Goal: Information Seeking & Learning: Learn about a topic

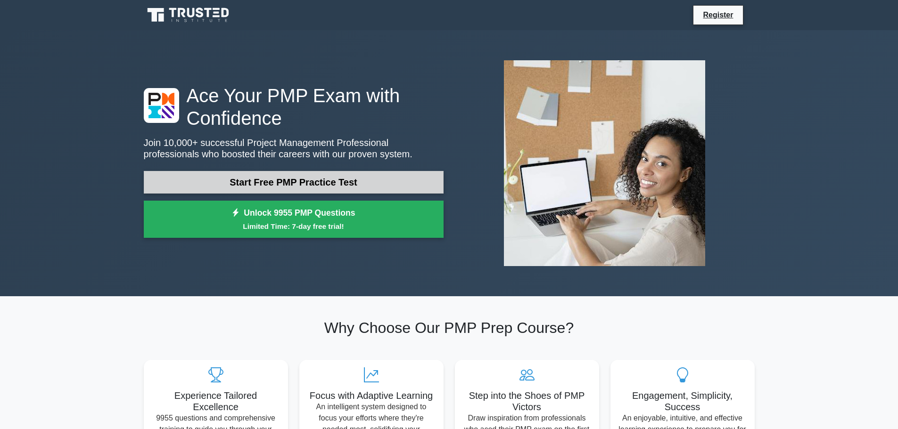
click at [403, 177] on link "Start Free PMP Practice Test" at bounding box center [294, 182] width 300 height 23
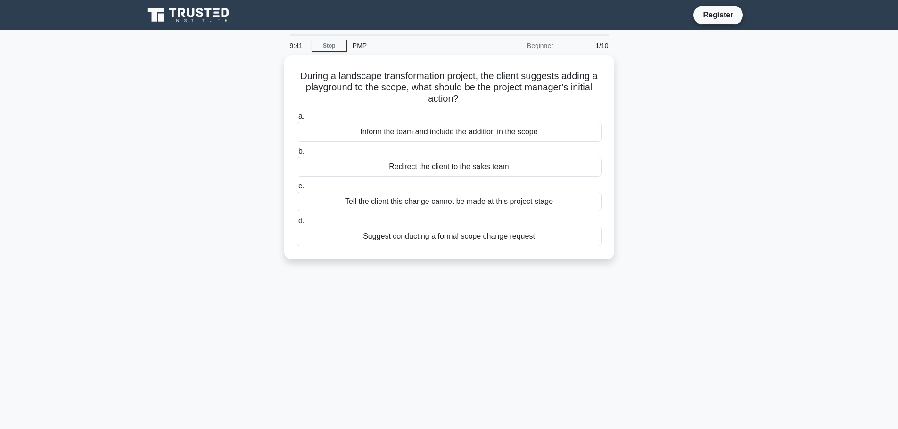
click at [664, 146] on div "During a landscape transformation project, the client suggests adding a playgro…" at bounding box center [449, 163] width 622 height 216
click at [432, 231] on div "Suggest conducting a formal scope change request" at bounding box center [448, 234] width 305 height 20
click at [296, 222] on input "d. Suggest conducting a formal scope change request" at bounding box center [296, 219] width 0 height 6
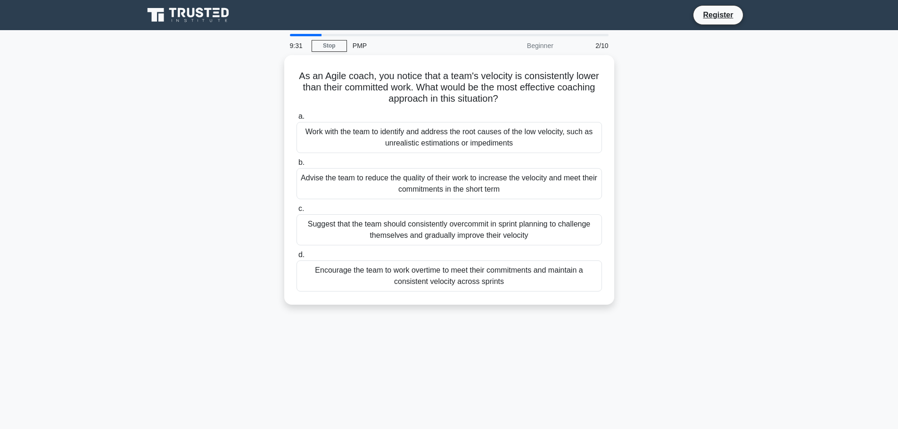
click at [656, 183] on div "As an Agile coach, you notice that a team's velocity is consistently lower than…" at bounding box center [449, 185] width 622 height 261
click at [711, 237] on div "As an Agile coach, you notice that a team's velocity is consistently lower than…" at bounding box center [449, 185] width 622 height 261
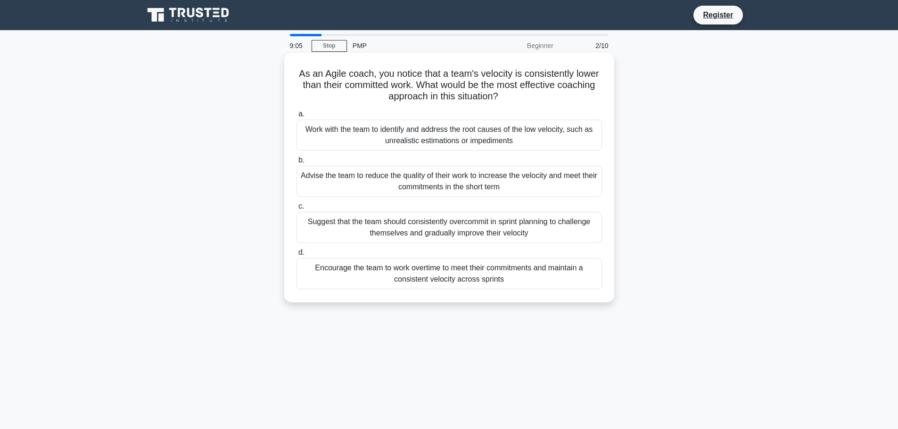
click at [469, 268] on div "Encourage the team to work overtime to meet their commitments and maintain a co…" at bounding box center [448, 273] width 305 height 31
click at [296, 256] on input "d. Encourage the team to work overtime to meet their commitments and maintain a…" at bounding box center [296, 253] width 0 height 6
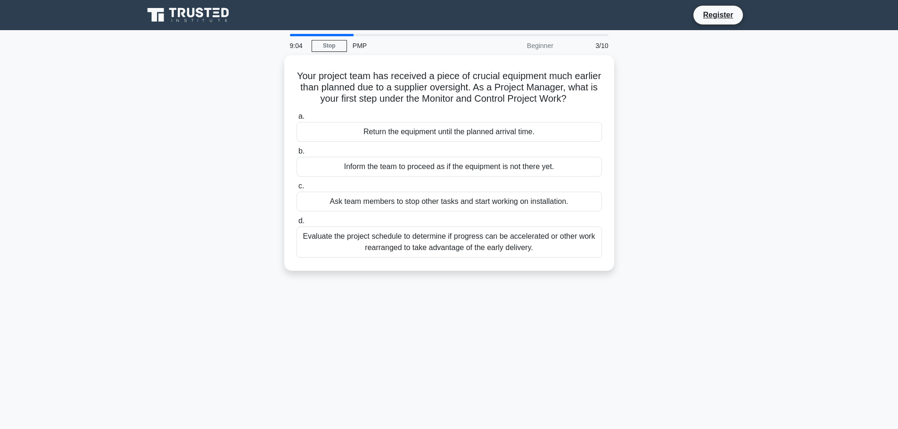
click at [677, 243] on div "Your project team has received a piece of crucial equipment much earlier than p…" at bounding box center [449, 168] width 622 height 227
click at [648, 129] on div "Your project team has received a piece of crucial equipment much earlier than p…" at bounding box center [449, 168] width 622 height 227
click at [679, 167] on div "Your project team has received a piece of crucial equipment much earlier than p…" at bounding box center [449, 168] width 622 height 227
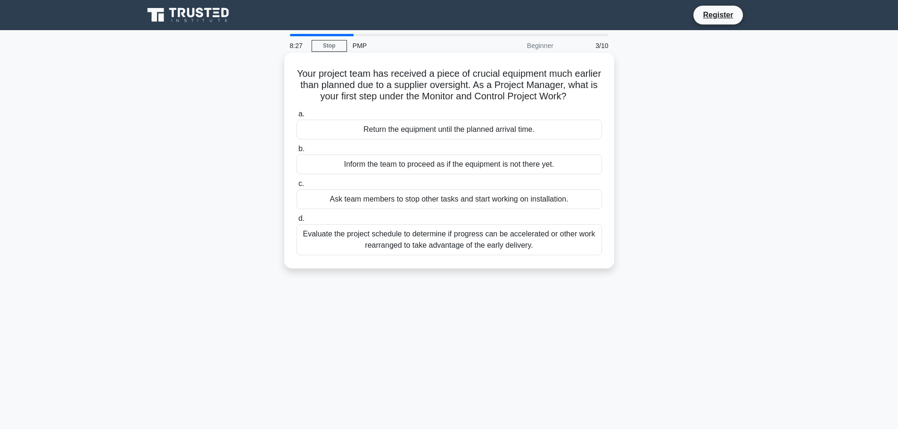
click at [460, 240] on div "Evaluate the project schedule to determine if progress can be accelerated or ot…" at bounding box center [448, 239] width 305 height 31
click at [296, 222] on input "d. Evaluate the project schedule to determine if progress can be accelerated or…" at bounding box center [296, 219] width 0 height 6
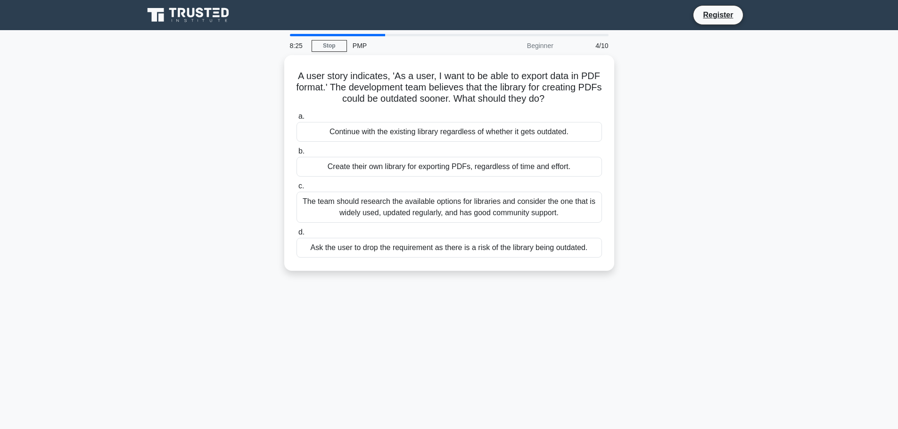
click at [652, 205] on div "A user story indicates, 'As a user, I want to be able to export data in PDF for…" at bounding box center [449, 168] width 622 height 227
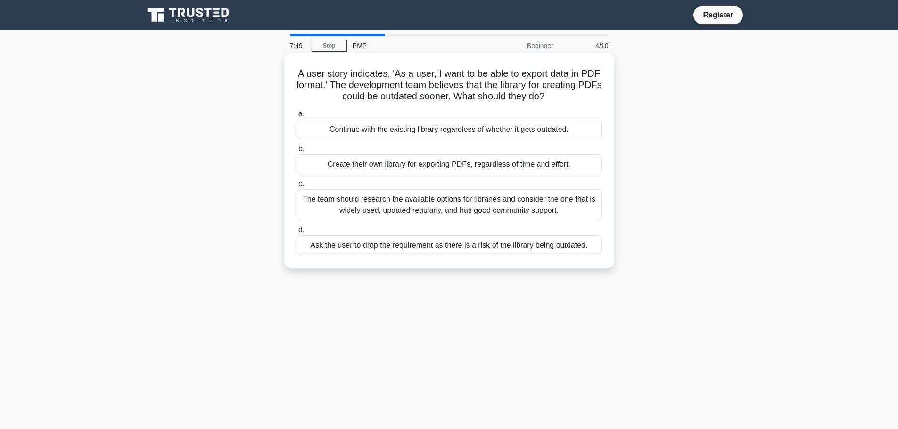
click at [516, 252] on div "Ask the user to drop the requirement as there is a risk of the library being ou…" at bounding box center [448, 246] width 305 height 20
click at [296, 233] on input "d. Ask the user to drop the requirement as there is a risk of the library being…" at bounding box center [296, 230] width 0 height 6
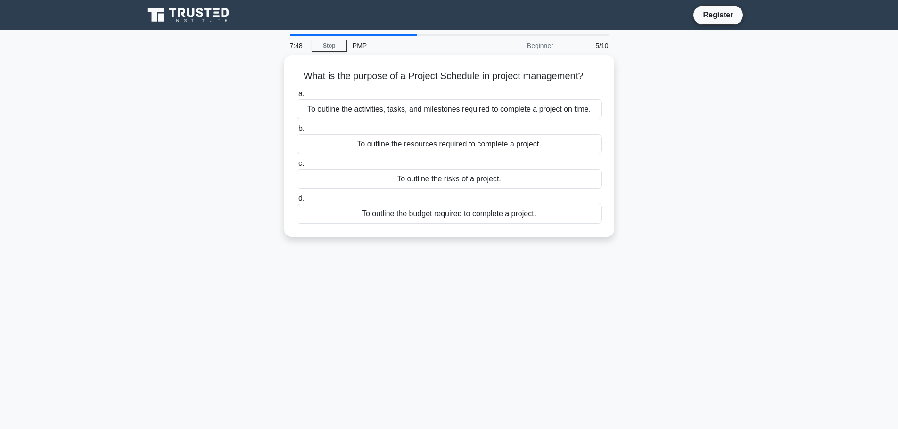
click at [598, 299] on div "7:48 Stop PMP Beginner 5/10 What is the purpose of a Project Schedule in projec…" at bounding box center [449, 269] width 622 height 471
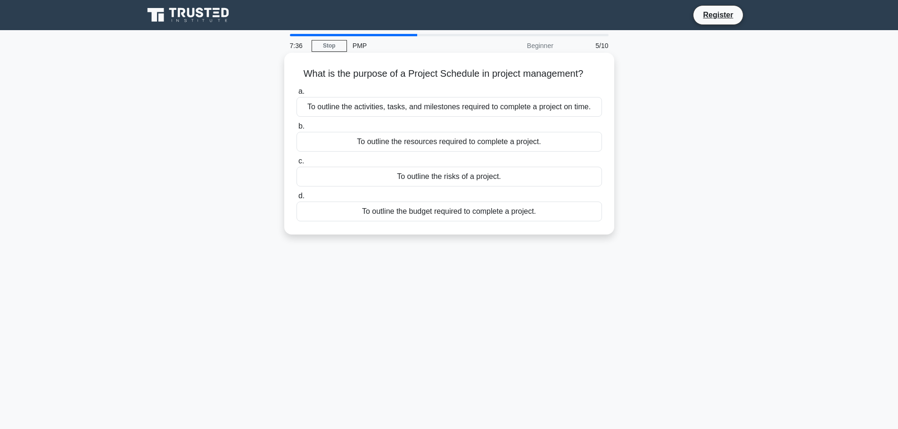
click at [508, 111] on div "To outline the activities, tasks, and milestones required to complete a project…" at bounding box center [448, 107] width 305 height 20
click at [296, 95] on input "a. To outline the activities, tasks, and milestones required to complete a proj…" at bounding box center [296, 92] width 0 height 6
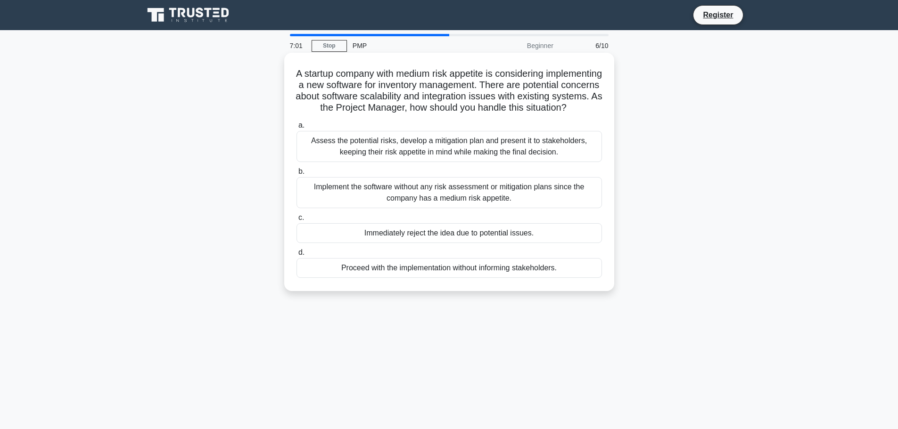
click at [452, 162] on div "Assess the potential risks, develop a mitigation plan and present it to stakeho…" at bounding box center [448, 146] width 305 height 31
click at [296, 129] on input "a. Assess the potential risks, develop a mitigation plan and present it to stak…" at bounding box center [296, 126] width 0 height 6
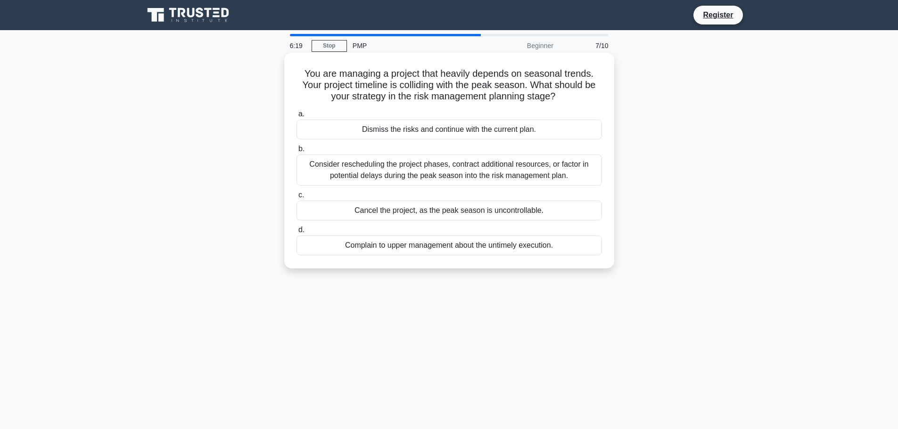
click at [539, 175] on div "Consider rescheduling the project phases, contract additional resources, or fac…" at bounding box center [448, 170] width 305 height 31
click at [296, 152] on input "b. Consider rescheduling the project phases, contract additional resources, or …" at bounding box center [296, 149] width 0 height 6
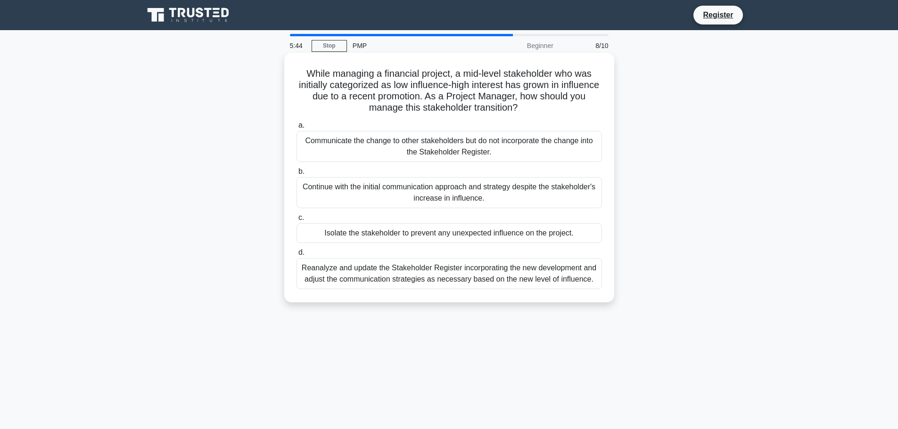
click at [531, 267] on div "Reanalyze and update the Stakeholder Register incorporating the new development…" at bounding box center [448, 273] width 305 height 31
click at [296, 256] on input "d. Reanalyze and update the Stakeholder Register incorporating the new developm…" at bounding box center [296, 253] width 0 height 6
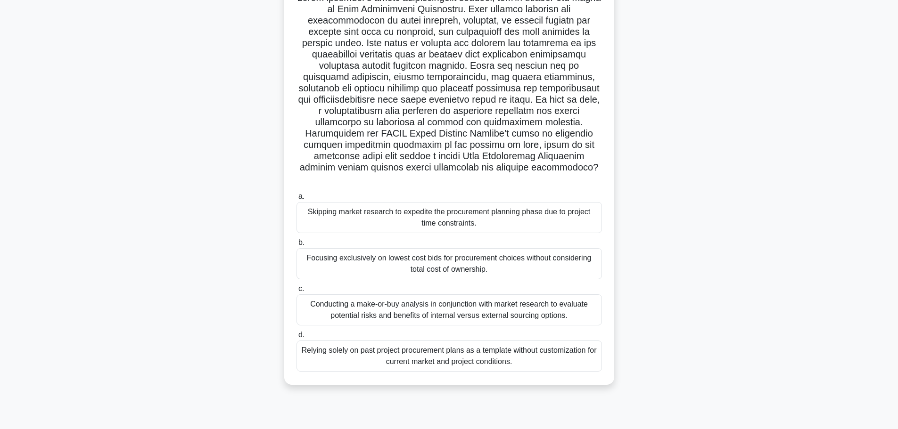
scroll to position [80, 0]
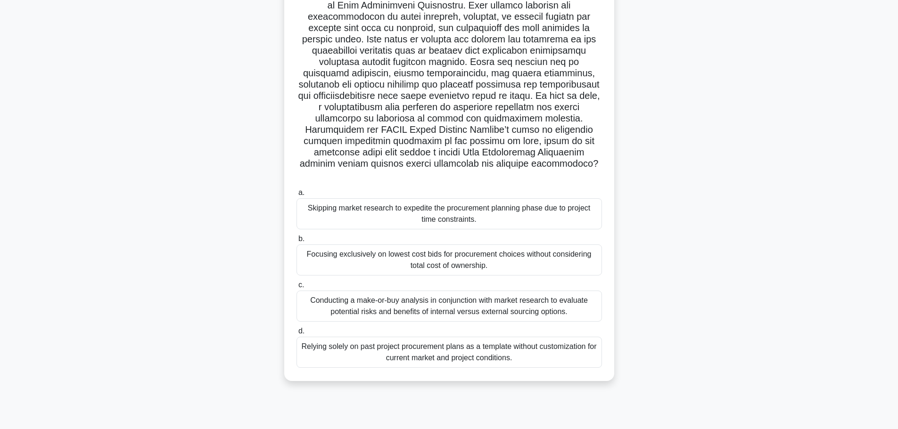
click at [575, 307] on div "Conducting a make-or-buy analysis in conjunction with market research to evalua…" at bounding box center [448, 306] width 305 height 31
click at [296, 288] on input "c. Conducting a make-or-buy analysis in conjunction with market research to eva…" at bounding box center [296, 285] width 0 height 6
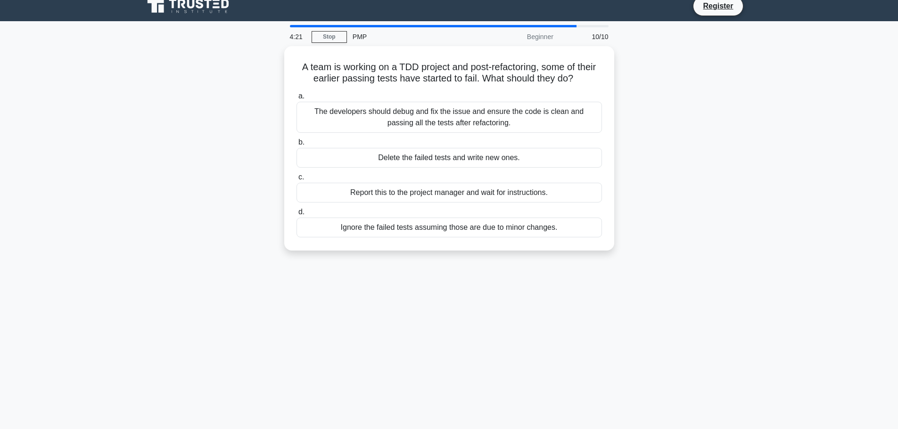
scroll to position [0, 0]
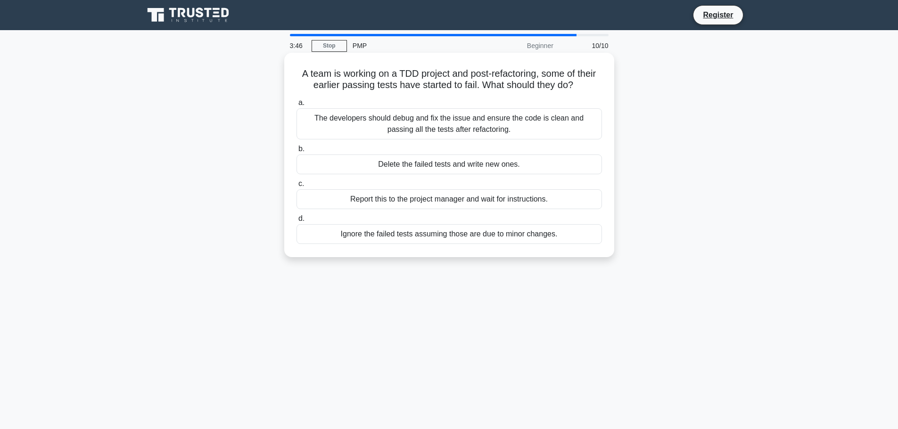
click at [494, 129] on div "The developers should debug and fix the issue and ensure the code is clean and …" at bounding box center [448, 123] width 305 height 31
click at [296, 106] on input "a. The developers should debug and fix the issue and ensure the code is clean a…" at bounding box center [296, 103] width 0 height 6
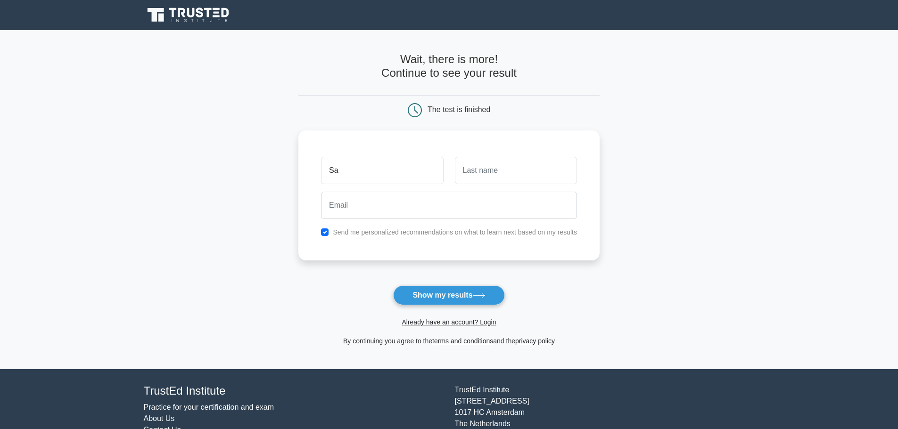
type input "Sachin"
type input "Kapse"
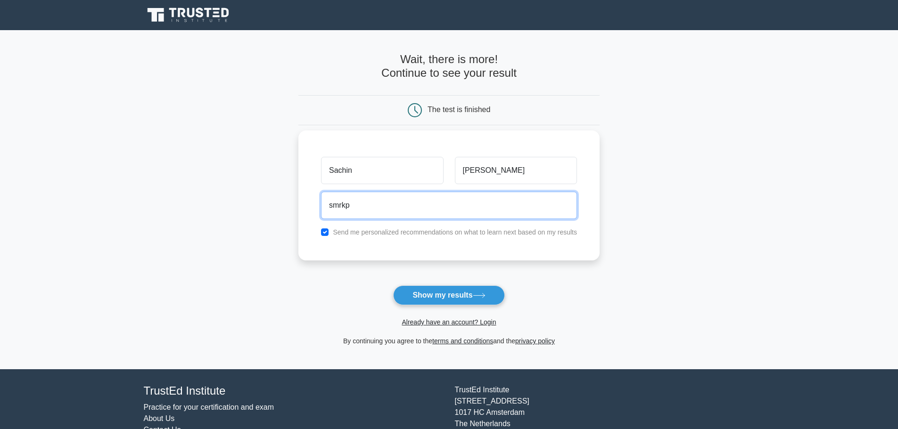
type input "smrkps01@gmail.com"
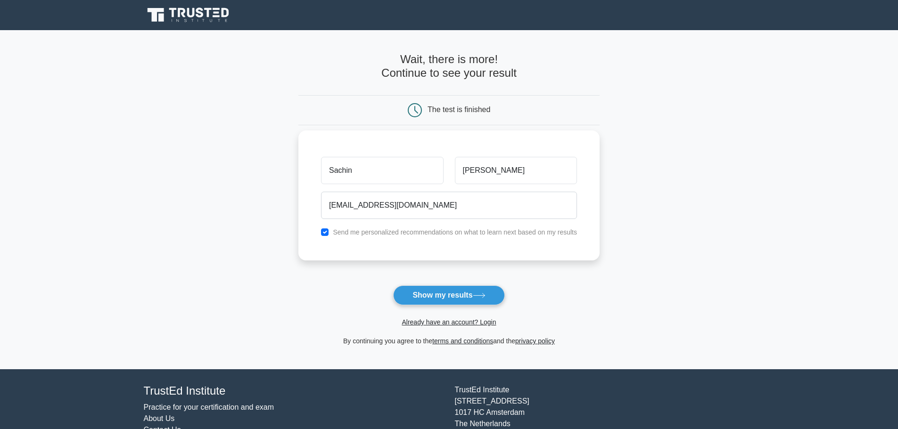
click at [411, 234] on label "Send me personalized recommendations on what to learn next based on my results" at bounding box center [455, 233] width 244 height 8
click at [325, 236] on input "checkbox" at bounding box center [325, 233] width 8 height 8
checkbox input "false"
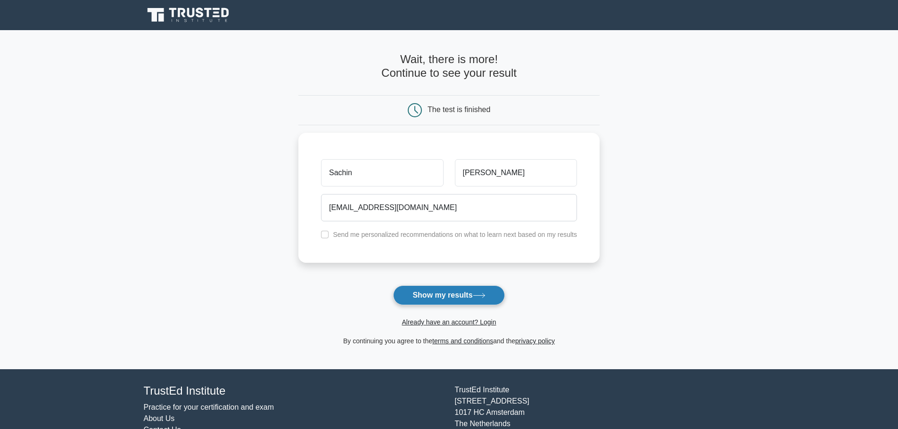
click at [437, 296] on button "Show my results" at bounding box center [448, 296] width 111 height 20
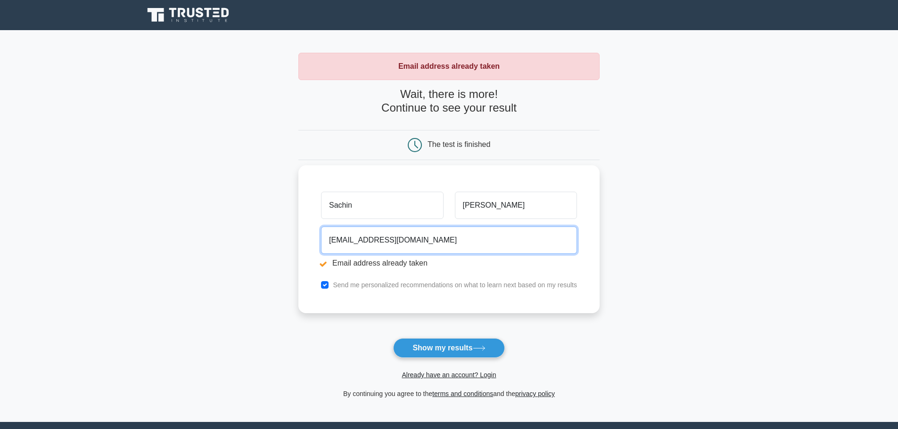
click at [360, 243] on input "[EMAIL_ADDRESS][DOMAIN_NAME]" at bounding box center [449, 240] width 256 height 27
type input "[EMAIL_ADDRESS][DOMAIN_NAME]"
click at [340, 287] on label "Send me personalized recommendations on what to learn next based on my results" at bounding box center [455, 285] width 244 height 8
click at [326, 284] on input "checkbox" at bounding box center [325, 285] width 8 height 8
checkbox input "false"
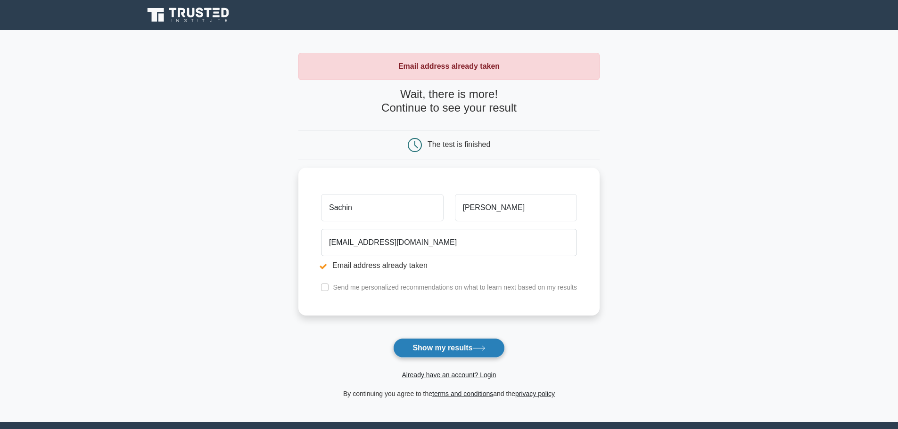
click at [449, 350] on button "Show my results" at bounding box center [448, 348] width 111 height 20
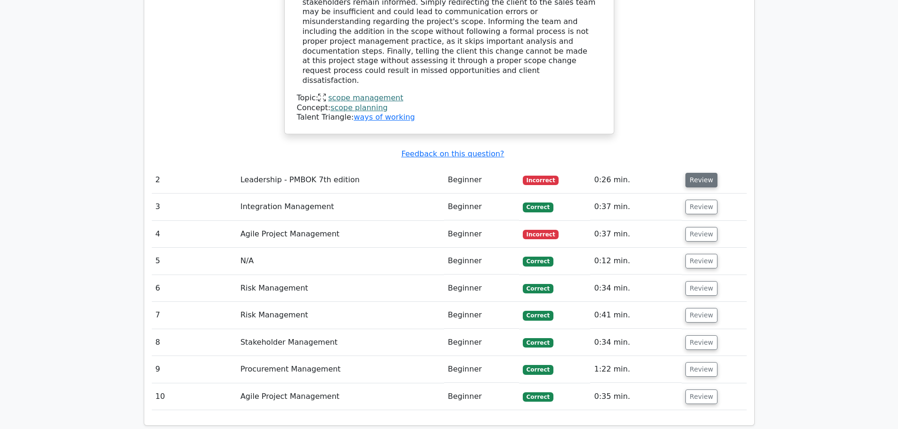
scroll to position [1037, 0]
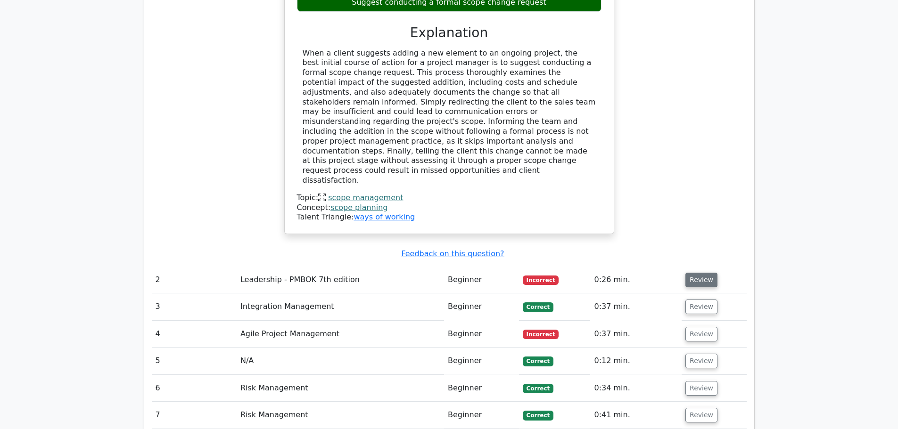
click at [701, 273] on button "Review" at bounding box center [701, 280] width 32 height 15
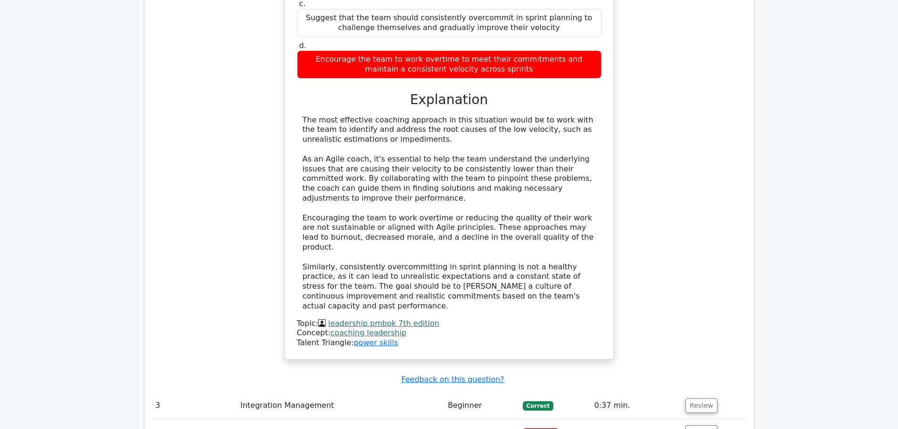
scroll to position [1650, 0]
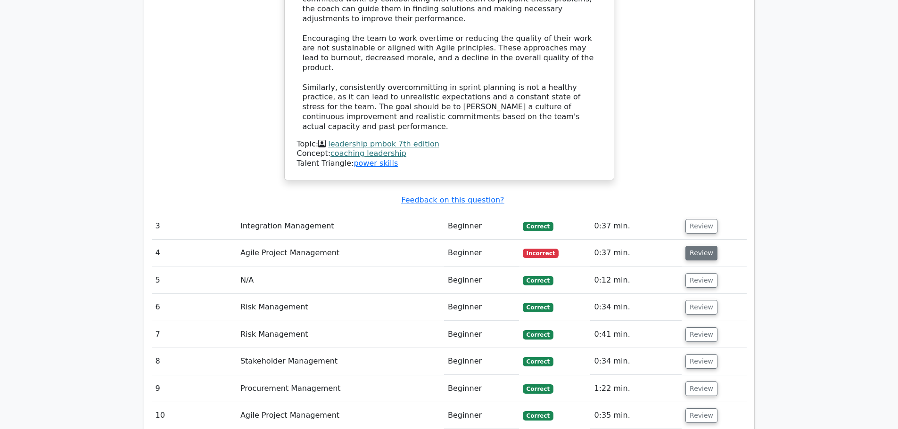
click at [695, 246] on button "Review" at bounding box center [701, 253] width 32 height 15
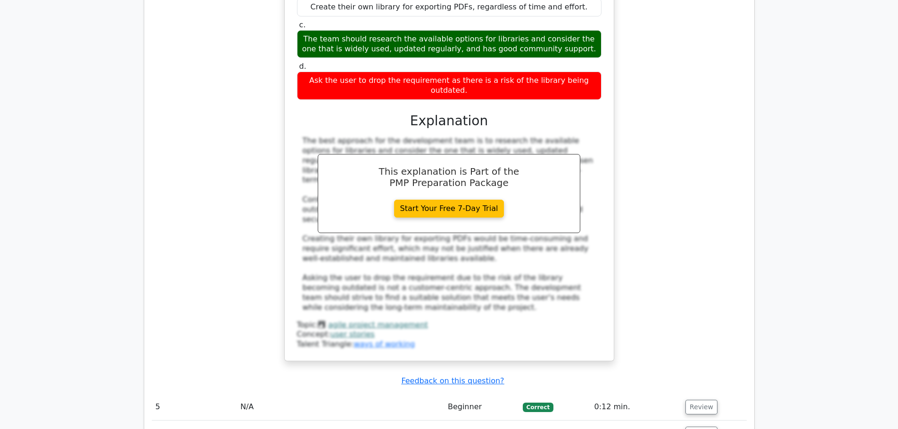
scroll to position [2121, 0]
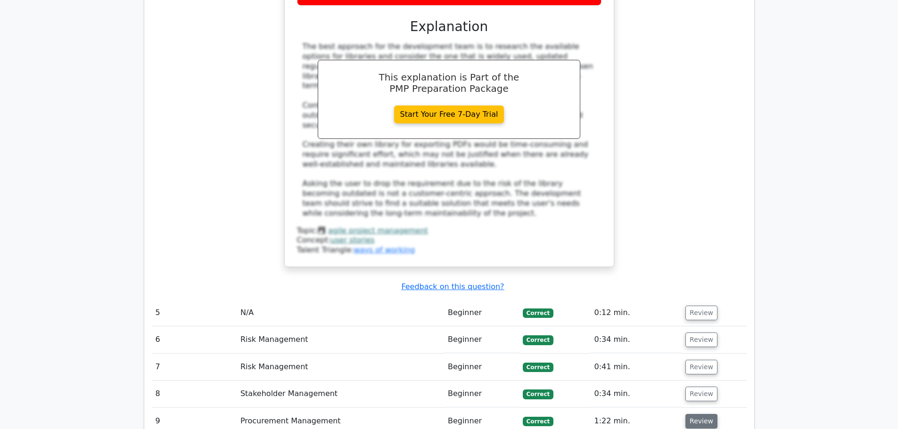
click at [696, 414] on button "Review" at bounding box center [701, 421] width 32 height 15
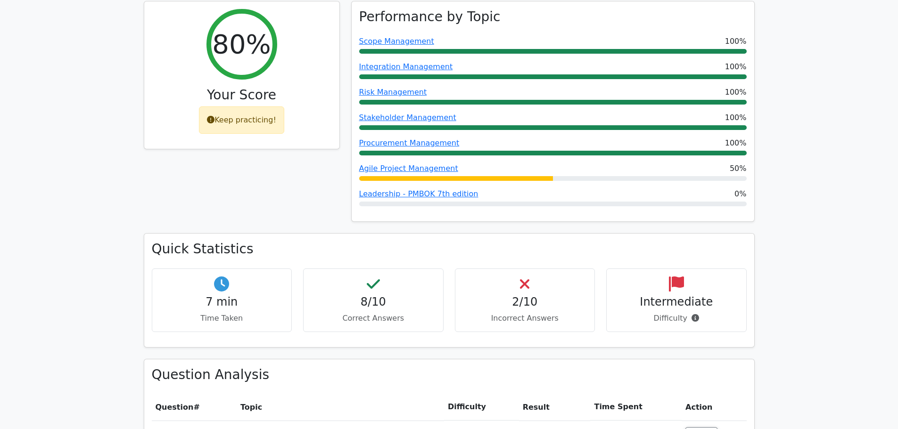
scroll to position [613, 0]
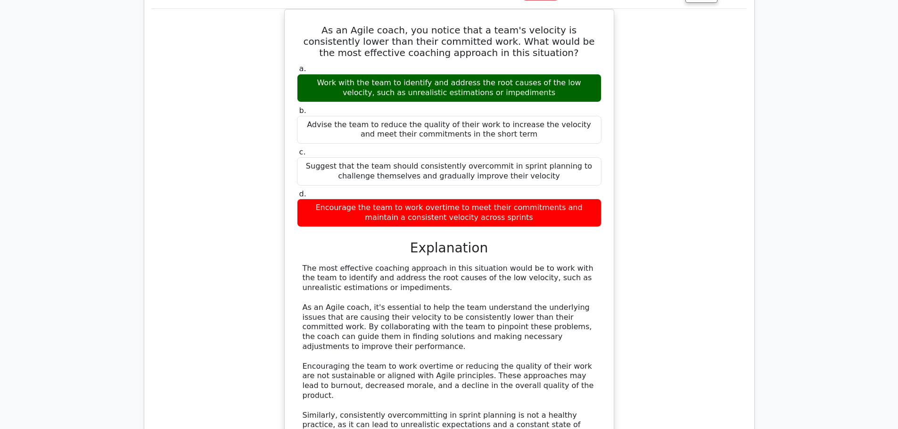
scroll to position [1461, 0]
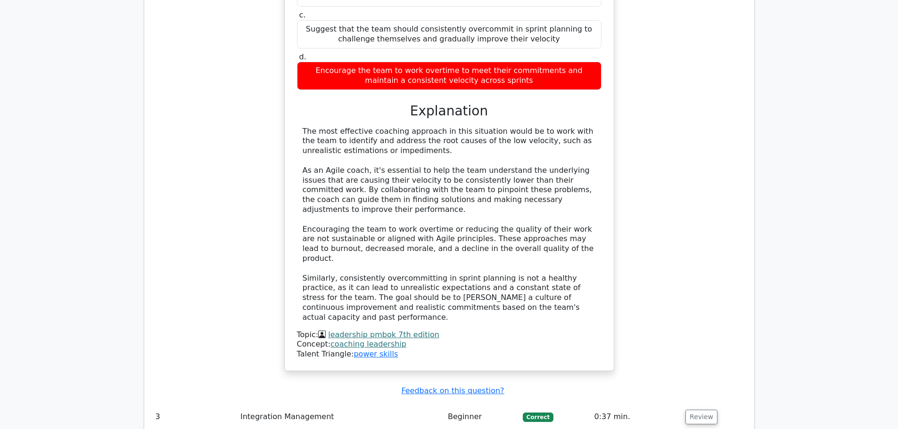
drag, startPoint x: 893, startPoint y: 204, endPoint x: 904, endPoint y: 228, distance: 26.8
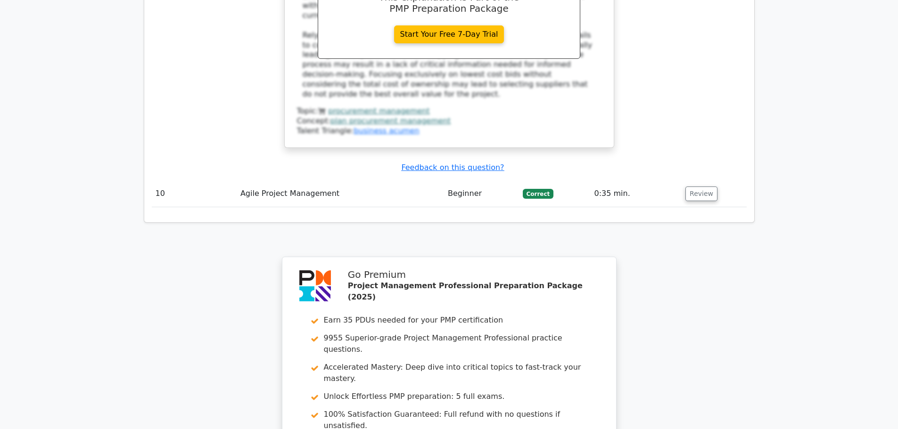
scroll to position [3046, 0]
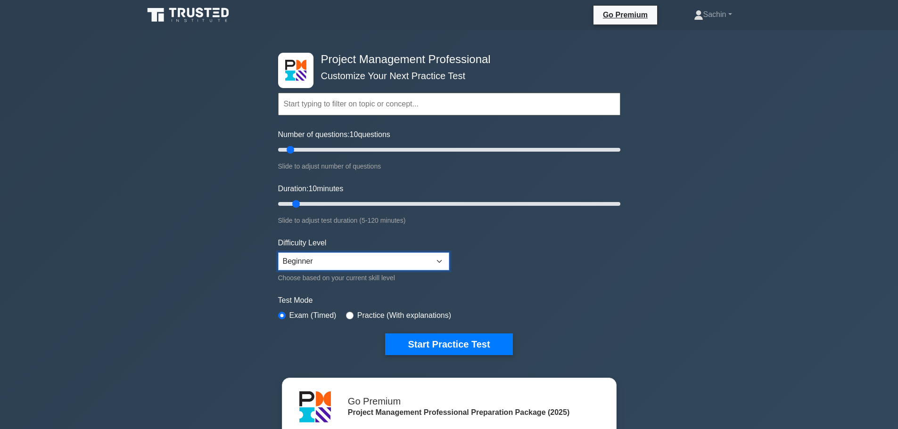
click at [317, 255] on select "Beginner Intermediate Expert" at bounding box center [363, 262] width 171 height 18
select select "expert"
click at [278, 253] on select "Beginner Intermediate Expert" at bounding box center [363, 262] width 171 height 18
click at [424, 339] on button "Start Practice Test" at bounding box center [448, 345] width 127 height 22
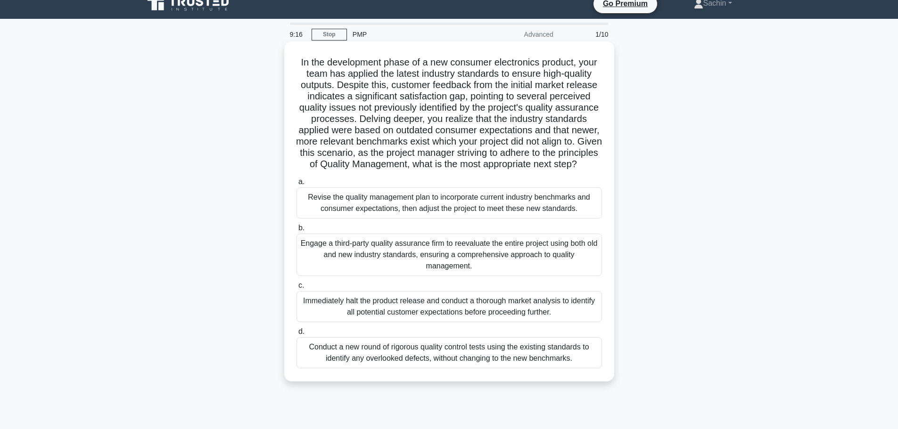
scroll to position [47, 0]
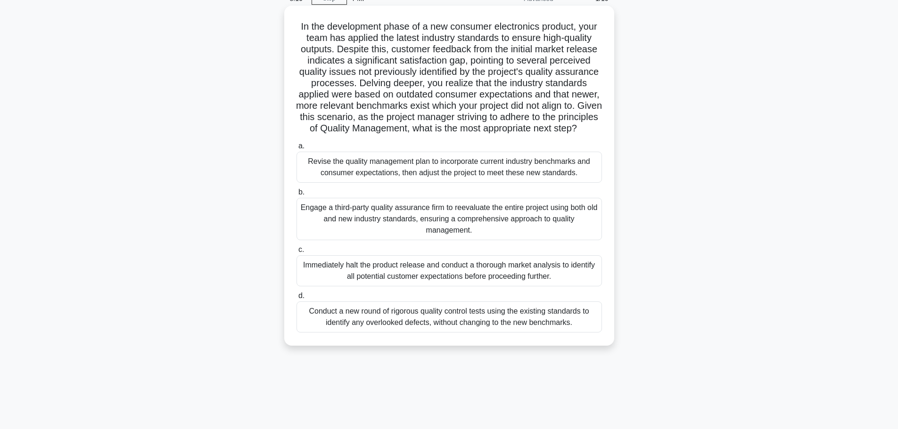
click at [449, 183] on div "Revise the quality management plan to incorporate current industry benchmarks a…" at bounding box center [448, 167] width 305 height 31
click at [296, 149] on input "a. Revise the quality management plan to incorporate current industry benchmark…" at bounding box center [296, 146] width 0 height 6
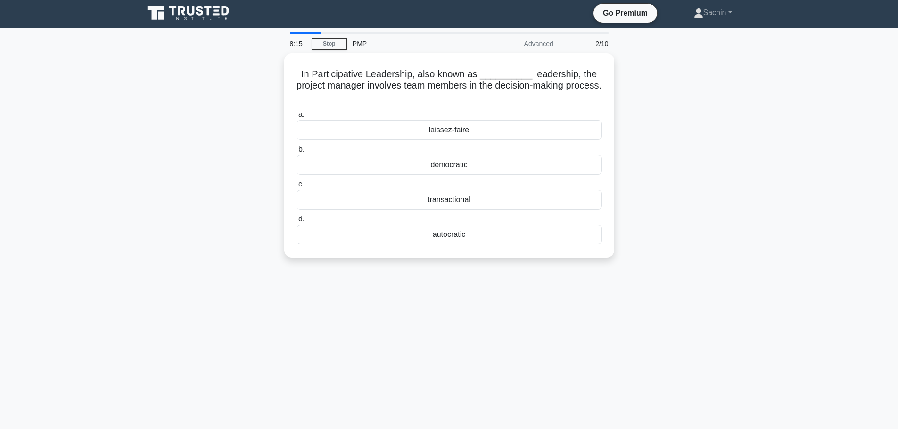
scroll to position [0, 0]
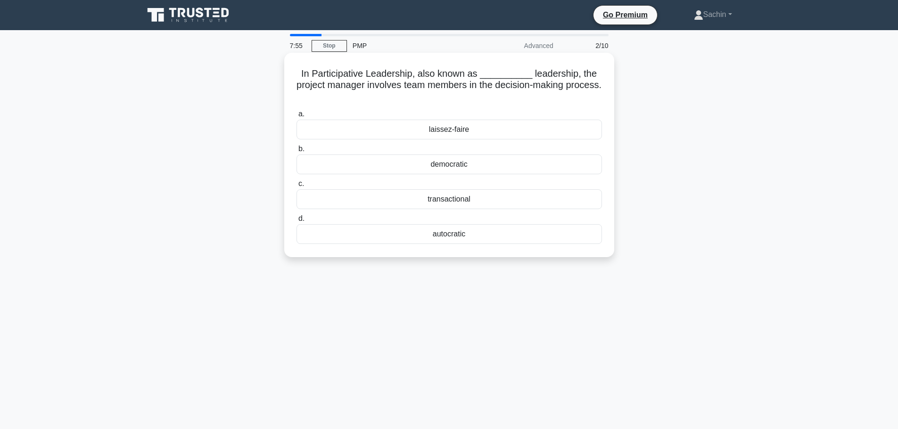
click at [468, 130] on div "laissez-faire" at bounding box center [448, 130] width 305 height 20
click at [296, 117] on input "a. laissez-faire" at bounding box center [296, 114] width 0 height 6
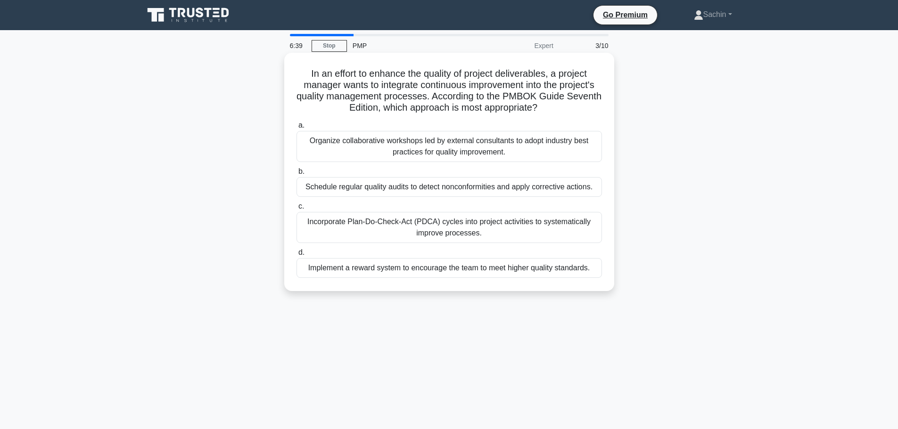
click at [484, 223] on div "Incorporate Plan-Do-Check-Act (PDCA) cycles into project activities to systemat…" at bounding box center [448, 227] width 305 height 31
click at [296, 210] on input "c. Incorporate Plan-Do-Check-Act (PDCA) cycles into project activities to syste…" at bounding box center [296, 207] width 0 height 6
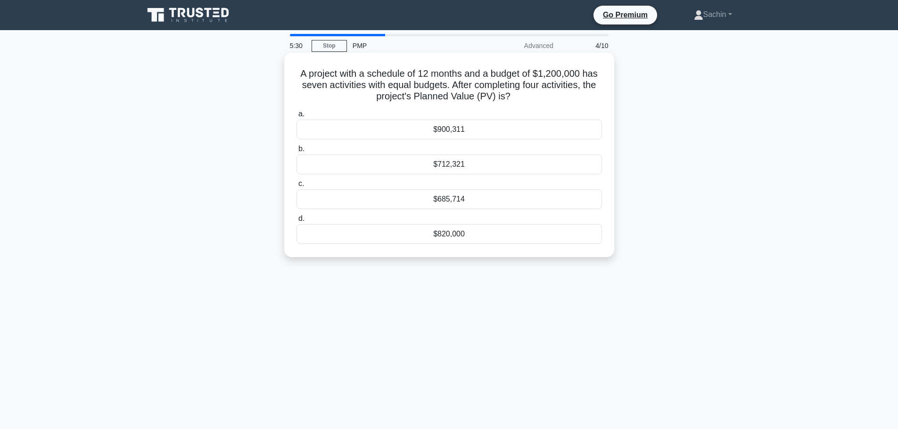
click at [476, 208] on div "$685,714" at bounding box center [448, 199] width 305 height 20
click at [296, 187] on input "c. $685,714" at bounding box center [296, 184] width 0 height 6
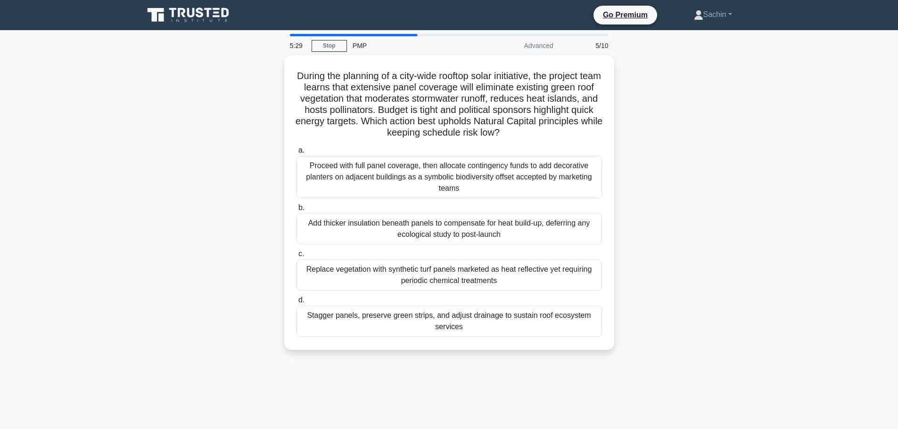
click at [792, 235] on main "5:29 Stop PMP Advanced 5/10 During the planning of a city-wide rooftop solar in…" at bounding box center [449, 269] width 898 height 479
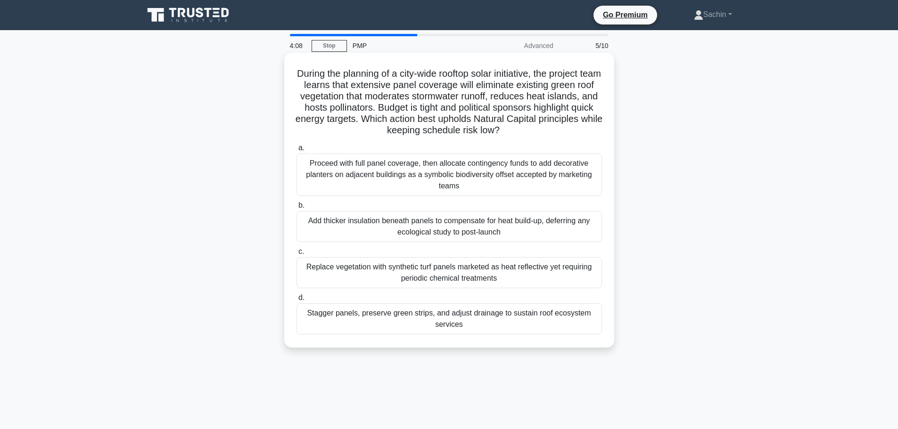
click at [553, 181] on div "Proceed with full panel coverage, then allocate contingency funds to add decora…" at bounding box center [448, 175] width 305 height 42
click at [296, 151] on input "a. Proceed with full panel coverage, then allocate contingency funds to add dec…" at bounding box center [296, 148] width 0 height 6
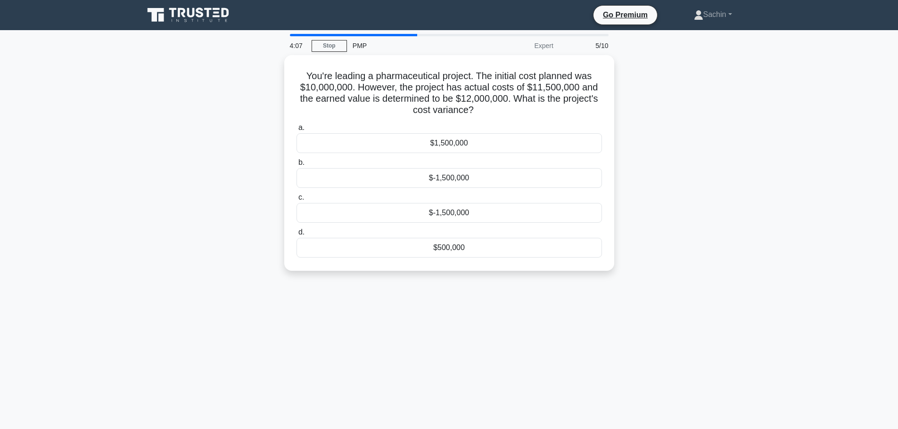
click at [498, 374] on div "4:07 Stop PMP Expert 5/10 You're leading a pharmaceutical project. The initial …" at bounding box center [449, 269] width 622 height 471
click at [462, 205] on div "$-1,500,000" at bounding box center [448, 211] width 305 height 20
click at [296, 198] on input "c. $-1,500,000" at bounding box center [296, 195] width 0 height 6
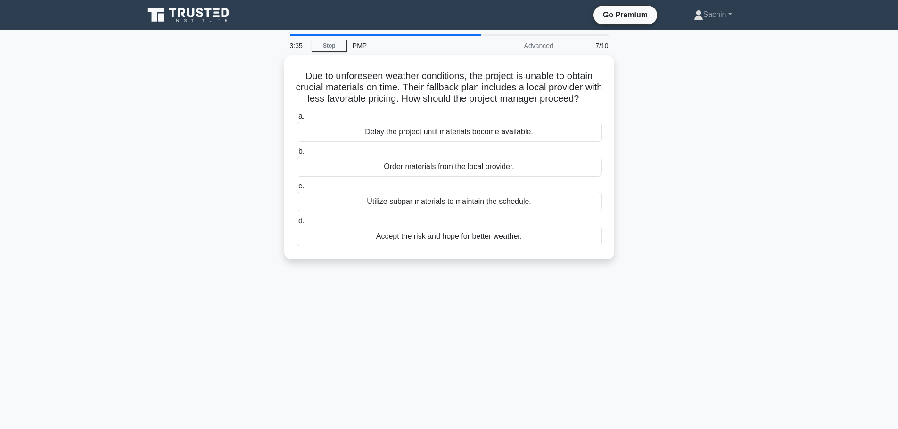
click at [380, 313] on div "3:35 Stop PMP Advanced 7/10 Due to unforeseen weather conditions, the project i…" at bounding box center [449, 269] width 622 height 471
click at [432, 137] on div "Delay the project until materials become available." at bounding box center [448, 130] width 305 height 20
click at [296, 117] on input "a. Delay the project until materials become available." at bounding box center [296, 114] width 0 height 6
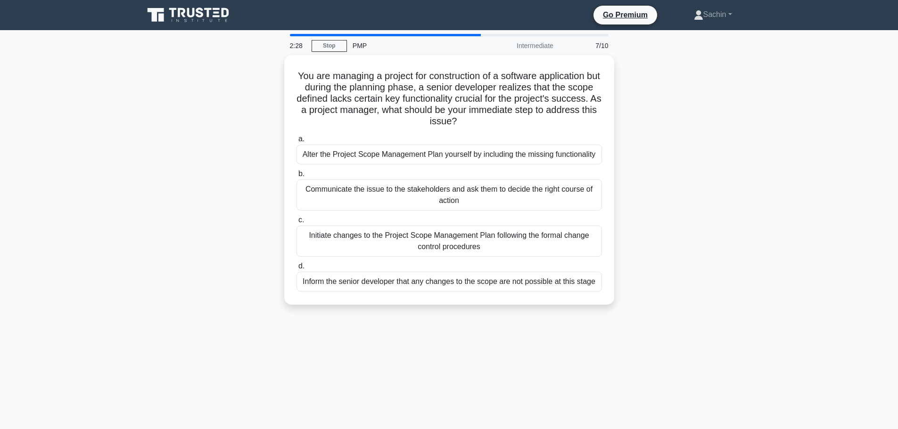
click at [679, 241] on div "You are managing a project for construction of a software application but durin…" at bounding box center [449, 185] width 622 height 261
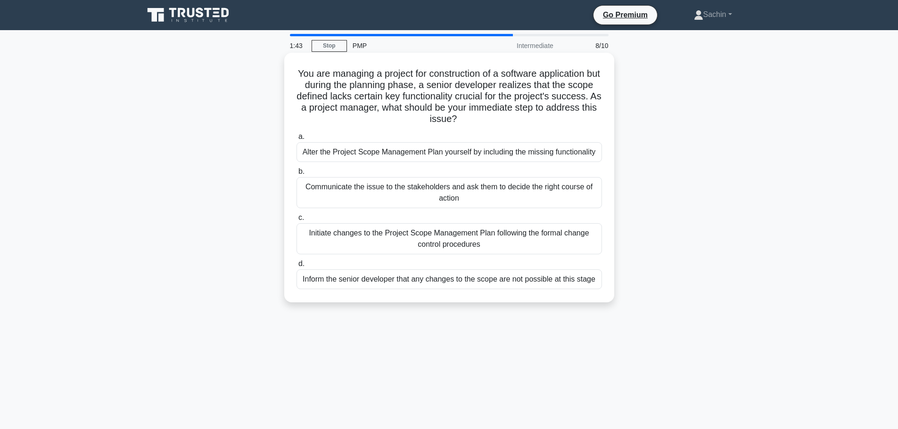
click at [536, 231] on div "Initiate changes to the Project Scope Management Plan following the formal chan…" at bounding box center [448, 238] width 305 height 31
click at [296, 221] on input "c. Initiate changes to the Project Scope Management Plan following the formal c…" at bounding box center [296, 218] width 0 height 6
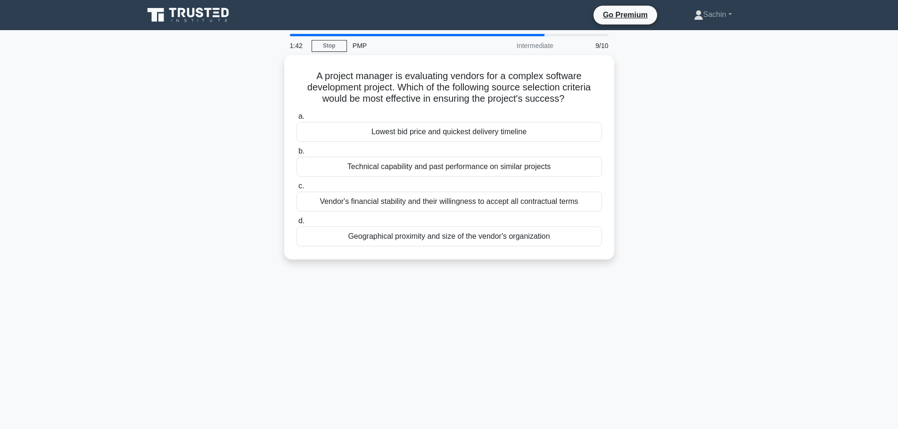
click at [722, 287] on div "1:42 Stop PMP Intermediate 9/10 A project manager is evaluating vendors for a c…" at bounding box center [449, 269] width 622 height 471
click at [512, 164] on div "Technical capability and past performance on similar projects" at bounding box center [448, 165] width 305 height 20
click at [296, 152] on input "b. Technical capability and past performance on similar projects" at bounding box center [296, 149] width 0 height 6
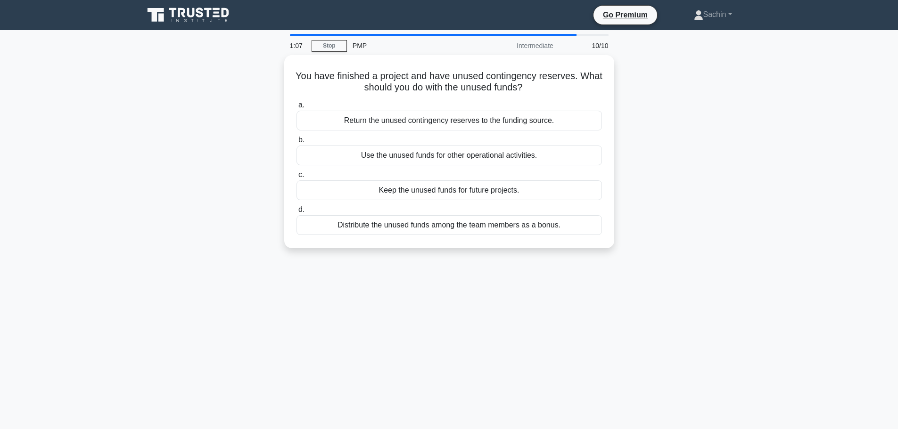
click at [689, 272] on div "1:07 Stop PMP Intermediate 10/10 You have finished a project and have unused co…" at bounding box center [449, 269] width 622 height 471
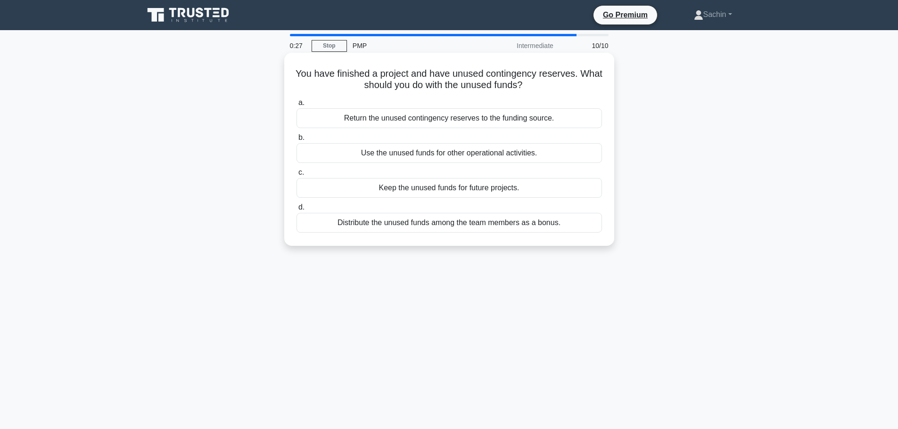
click at [533, 161] on div "Use the unused funds for other operational activities." at bounding box center [448, 153] width 305 height 20
click at [296, 141] on input "b. Use the unused funds for other operational activities." at bounding box center [296, 138] width 0 height 6
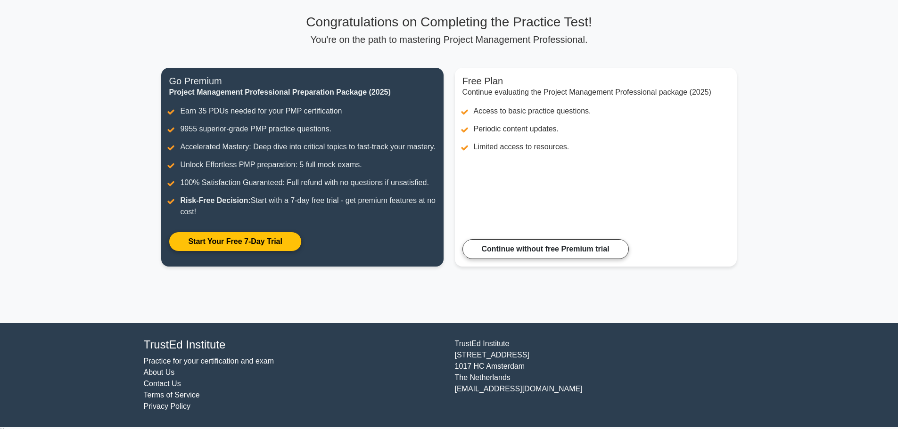
scroll to position [71, 0]
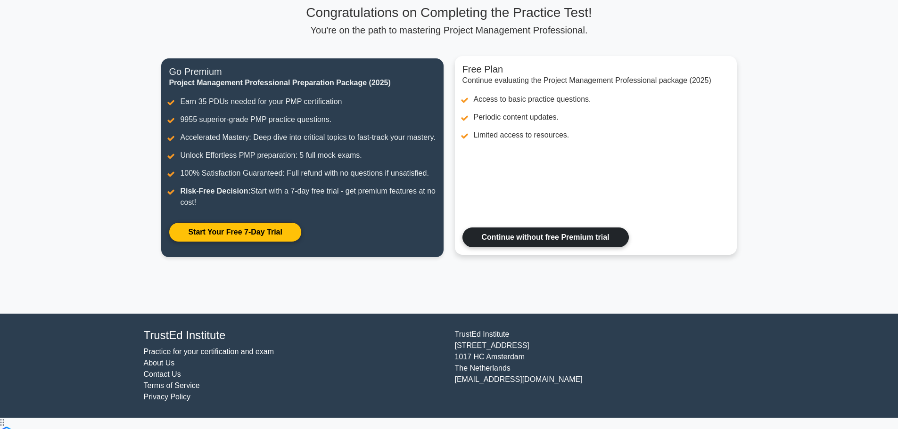
click at [518, 247] on link "Continue without free Premium trial" at bounding box center [545, 238] width 166 height 20
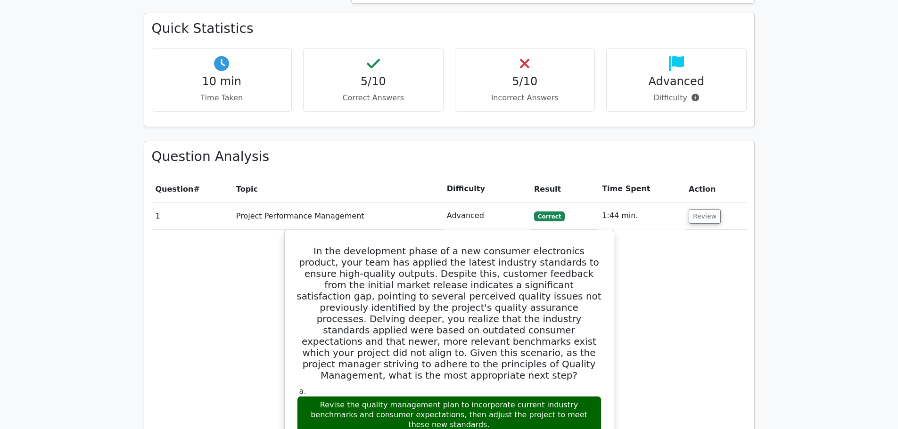
scroll to position [848, 0]
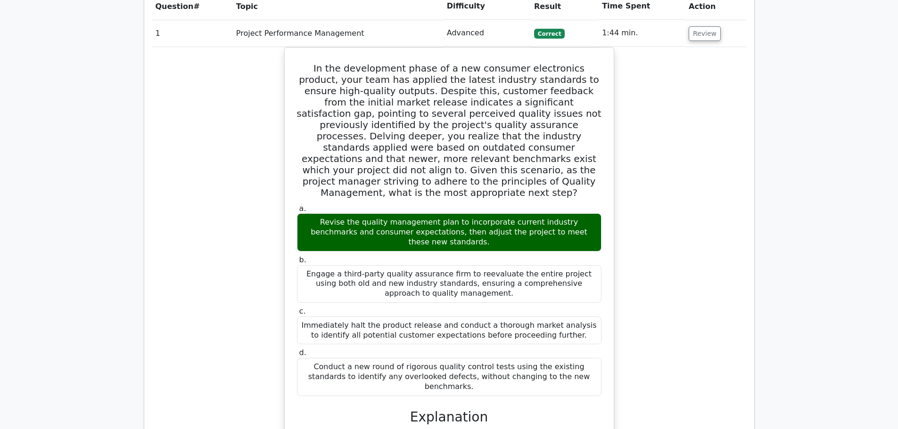
click at [665, 192] on div "In the development phase of a new consumer electronics product, your team has a…" at bounding box center [449, 392] width 595 height 691
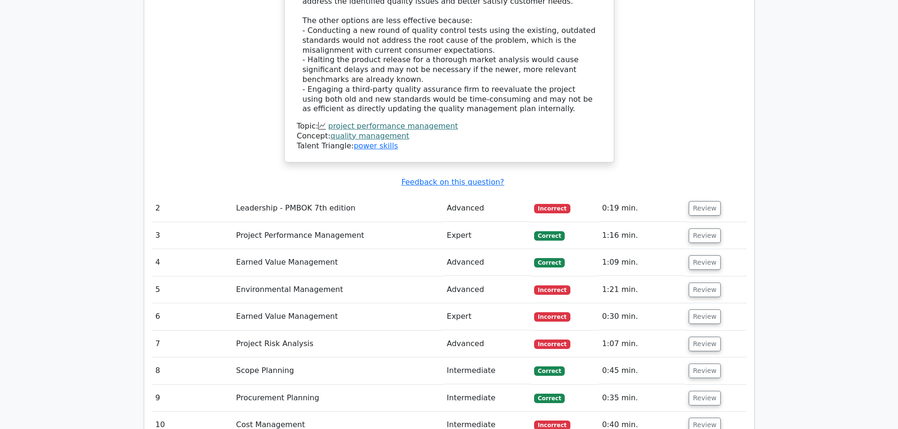
scroll to position [1414, 0]
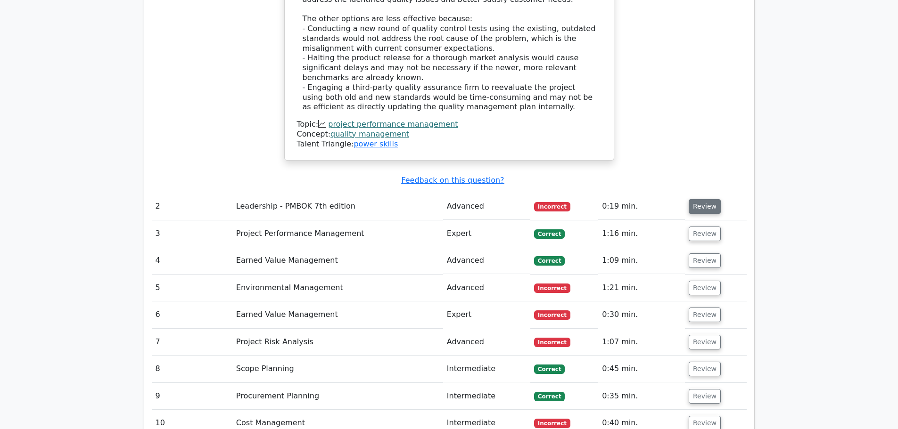
click at [700, 199] on button "Review" at bounding box center [705, 206] width 32 height 15
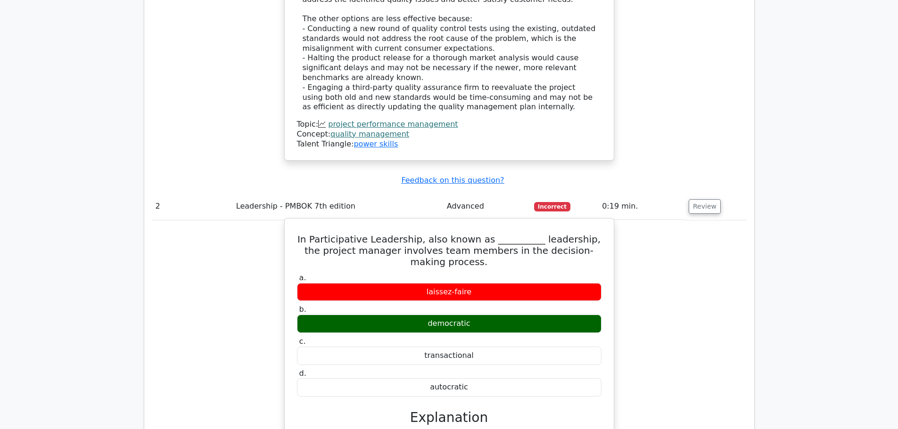
drag, startPoint x: 478, startPoint y: 208, endPoint x: 418, endPoint y: 206, distance: 60.4
click at [418, 283] on div "laissez-faire" at bounding box center [449, 292] width 304 height 18
copy div "laissez-faire"
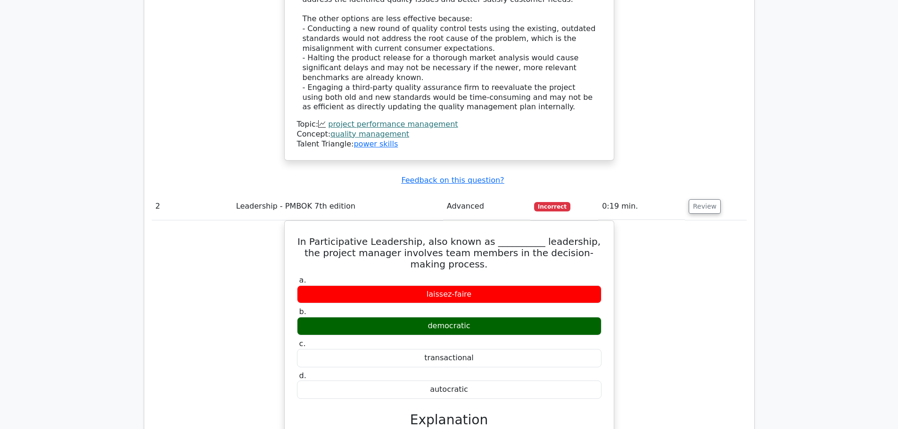
click at [662, 260] on div "In Participative Leadership, also known as __________ leadership, the project m…" at bounding box center [449, 422] width 595 height 403
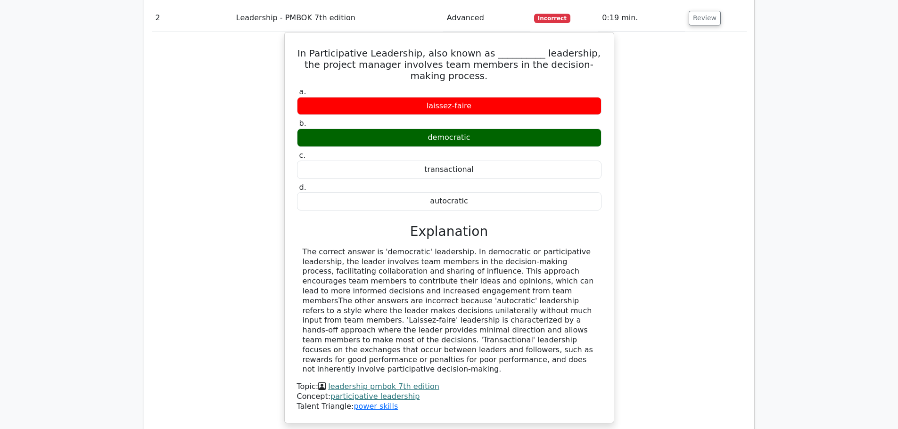
scroll to position [1838, 0]
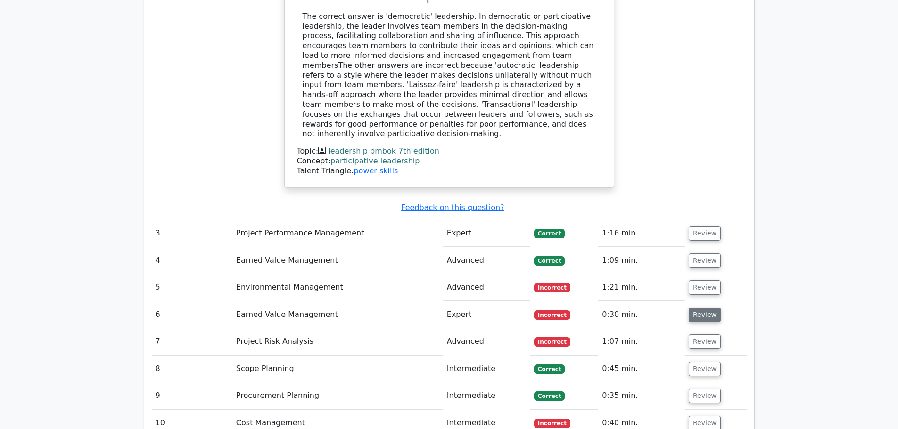
click at [698, 308] on button "Review" at bounding box center [705, 315] width 32 height 15
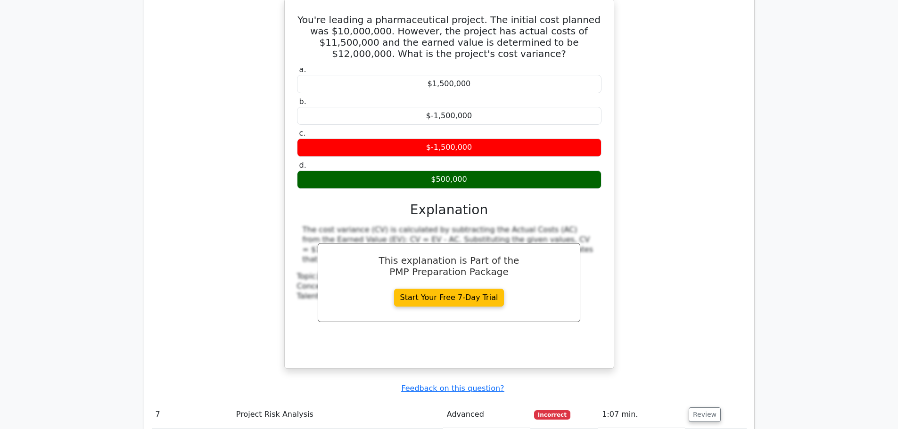
scroll to position [2309, 0]
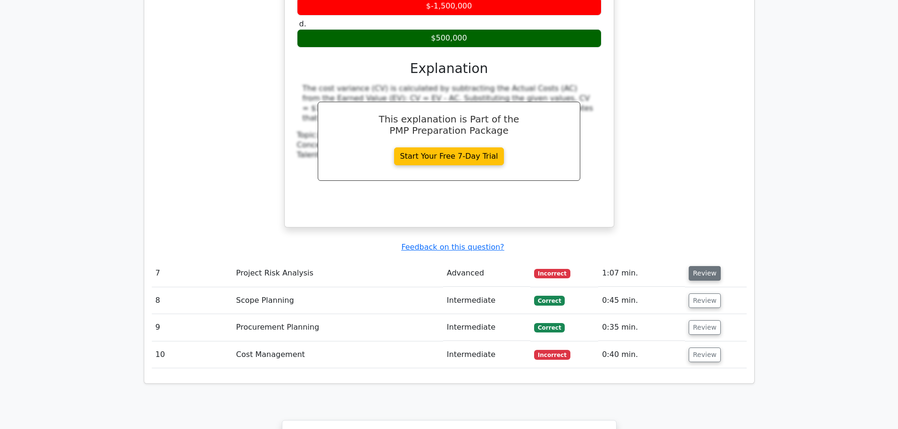
click at [696, 266] on button "Review" at bounding box center [705, 273] width 32 height 15
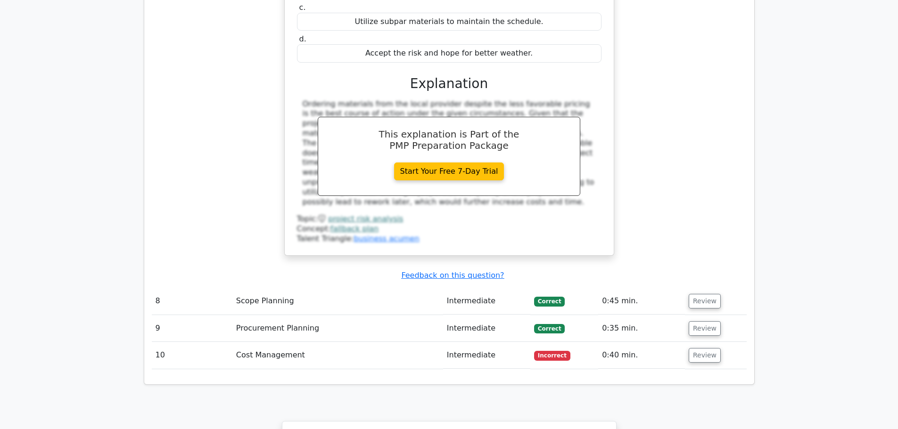
scroll to position [2734, 0]
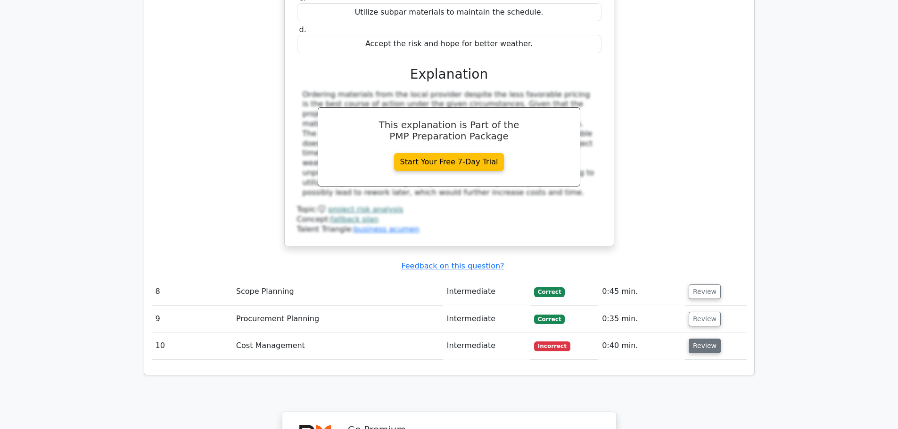
click at [689, 339] on button "Review" at bounding box center [705, 346] width 32 height 15
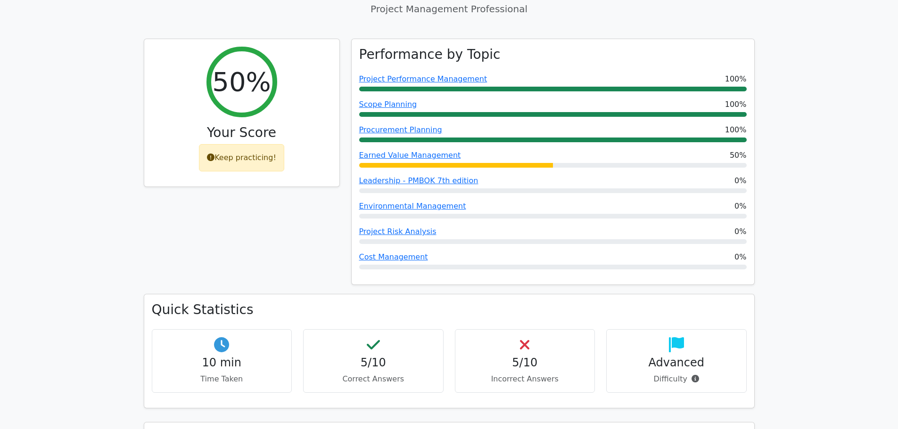
scroll to position [246, 0]
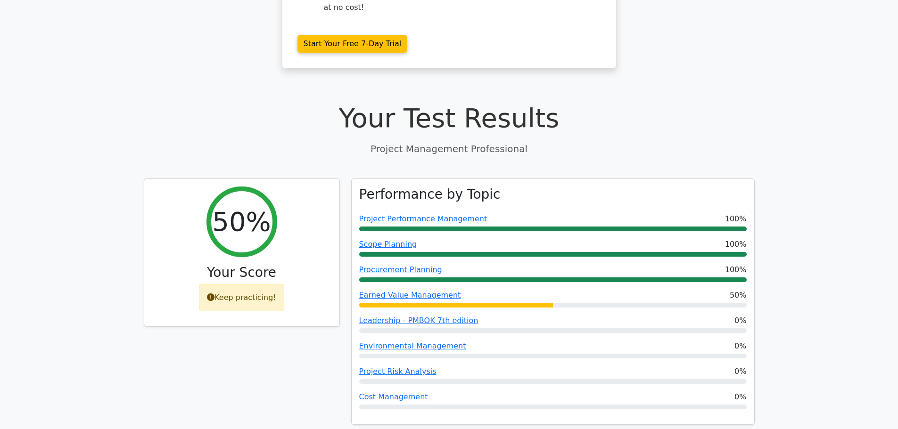
click at [678, 102] on div "Your Test Results Project Management Professional" at bounding box center [449, 128] width 611 height 53
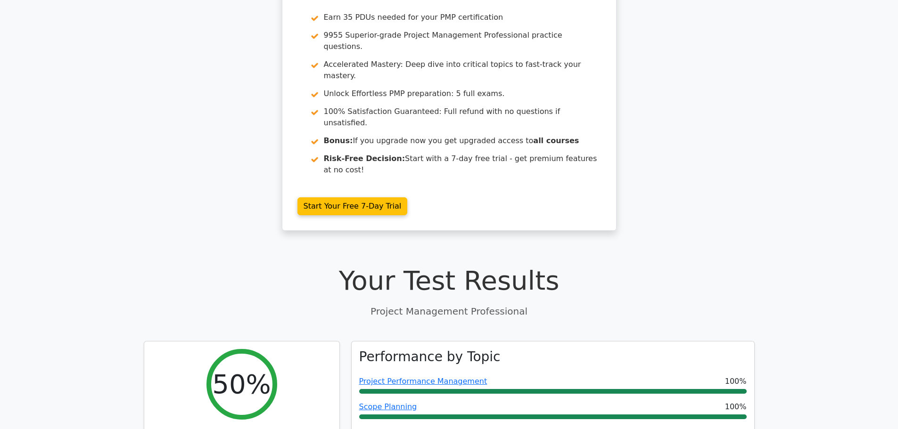
scroll to position [0, 0]
